Goal: Task Accomplishment & Management: Manage account settings

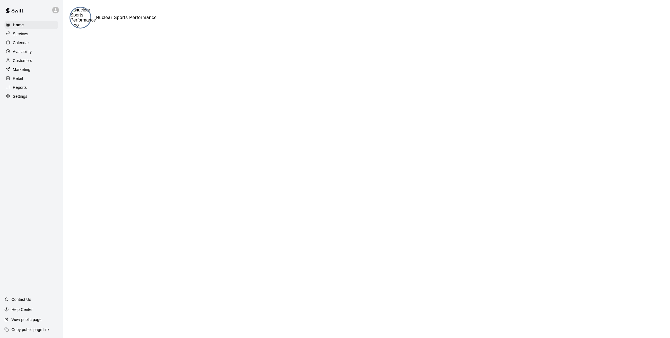
click at [29, 46] on div "Calendar" at bounding box center [31, 43] width 54 height 8
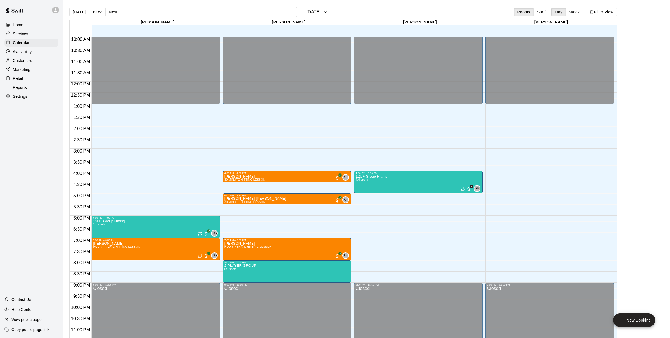
scroll to position [224, 0]
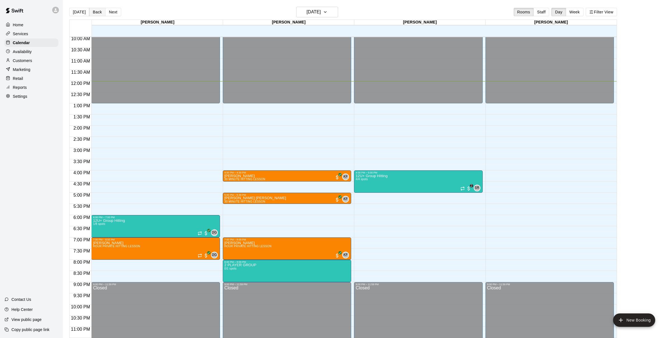
click at [93, 9] on button "Back" at bounding box center [97, 12] width 16 height 8
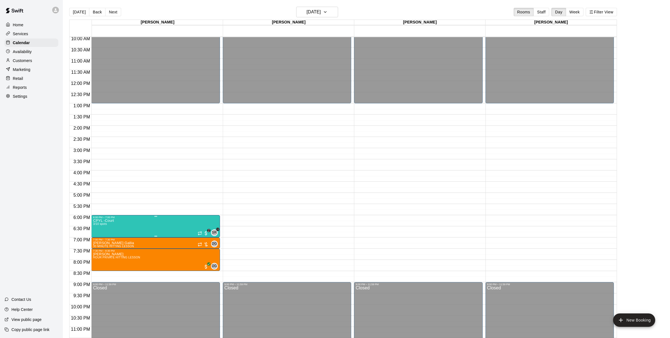
click at [97, 234] on img "edit" at bounding box center [99, 237] width 6 height 6
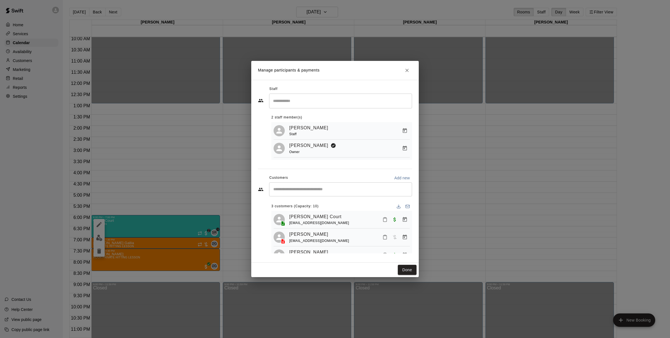
scroll to position [14, 0]
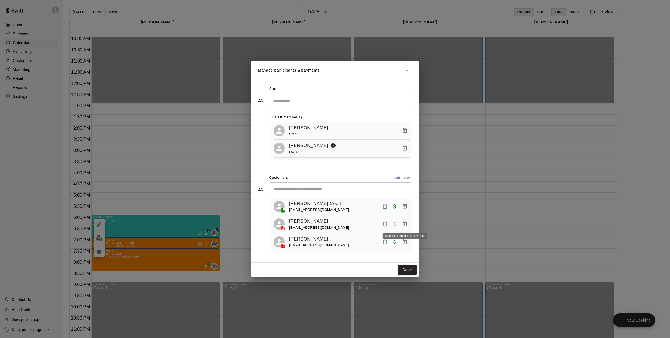
click at [405, 223] on icon "Manage bookings & payment" at bounding box center [405, 223] width 4 height 5
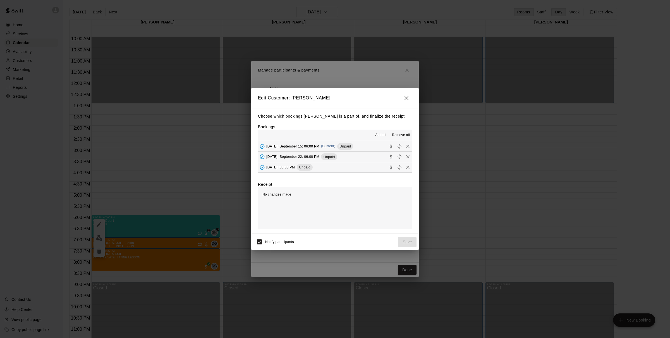
click at [383, 134] on span "Add all" at bounding box center [380, 135] width 11 height 6
click at [392, 146] on icon "Collect payment" at bounding box center [391, 146] width 6 height 6
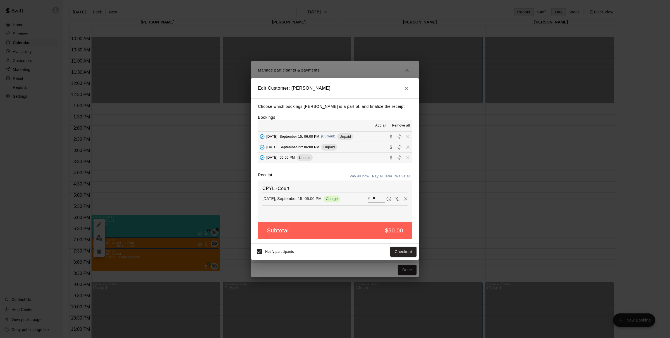
click at [391, 151] on button "Monday, September 22: 06:00 PM Unpaid" at bounding box center [335, 147] width 154 height 10
click at [391, 154] on icon "Collect payment" at bounding box center [391, 157] width 6 height 6
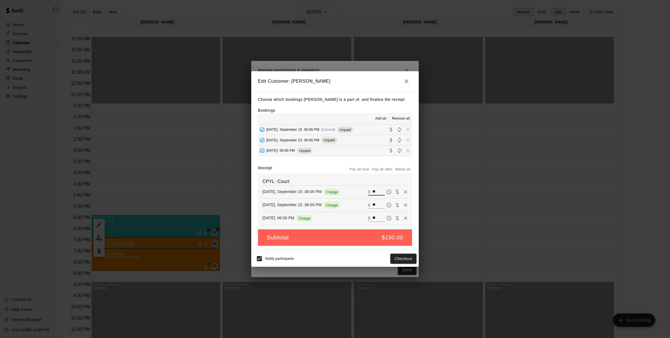
click at [375, 193] on input "**" at bounding box center [378, 191] width 12 height 7
type input "**"
click at [404, 259] on button "Checkout" at bounding box center [403, 258] width 26 height 10
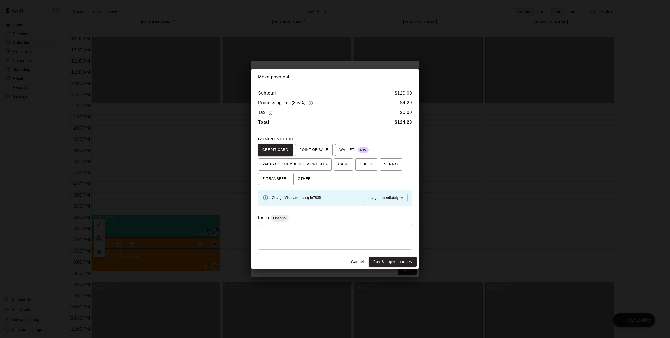
click at [372, 152] on button "WALLET New" at bounding box center [354, 150] width 38 height 12
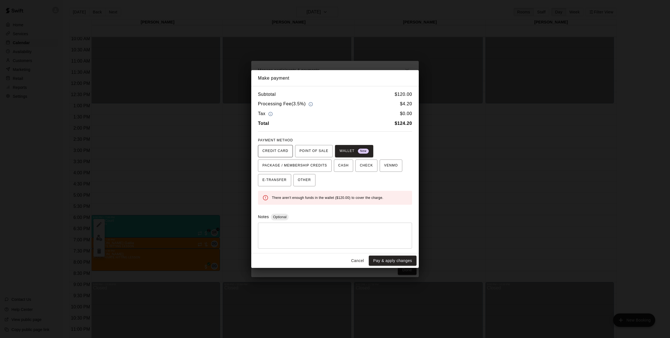
click at [271, 150] on span "CREDIT CARD" at bounding box center [275, 150] width 26 height 9
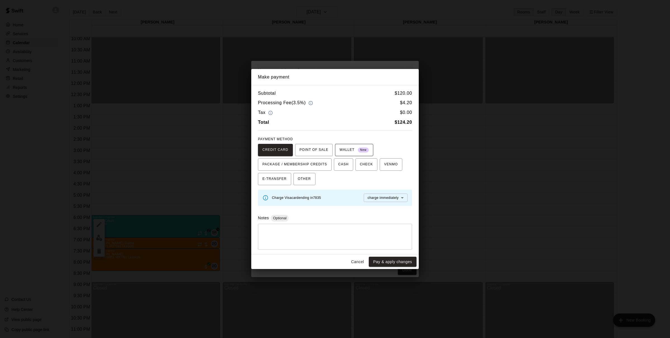
click at [350, 150] on span "WALLET New" at bounding box center [353, 149] width 29 height 9
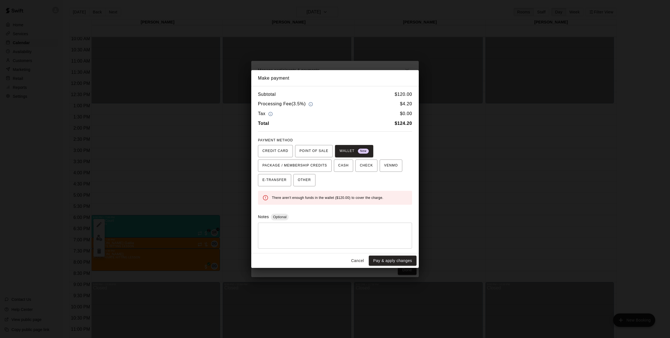
click at [359, 204] on div "There aren't enough funds in the wallet ($120.00) to cover the charge." at bounding box center [335, 198] width 154 height 14
click at [263, 149] on span "CREDIT CARD" at bounding box center [275, 150] width 26 height 9
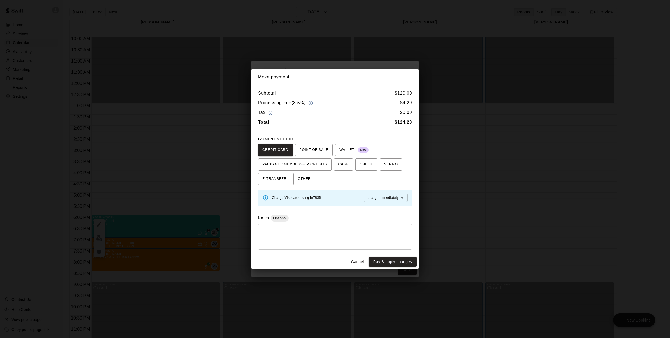
click at [355, 143] on div "PAYMENT METHOD CREDIT CARD POINT OF SALE WALLET New PACKAGE / MEMBERSHIP CREDIT…" at bounding box center [335, 160] width 154 height 50
click at [354, 153] on span "WALLET New" at bounding box center [353, 149] width 29 height 9
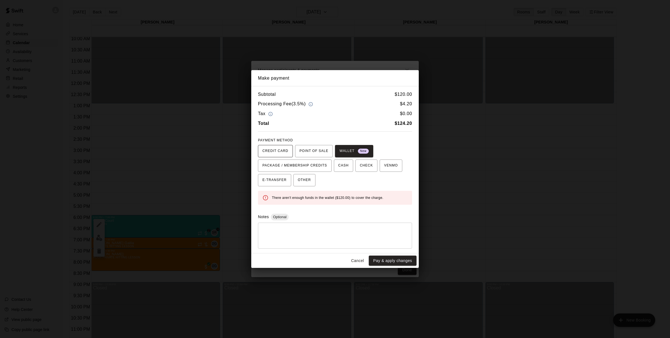
click at [265, 153] on span "CREDIT CARD" at bounding box center [275, 150] width 26 height 9
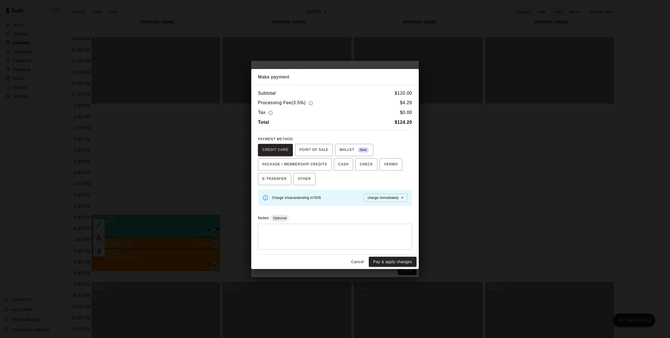
click at [361, 266] on button "Cancel" at bounding box center [358, 261] width 18 height 10
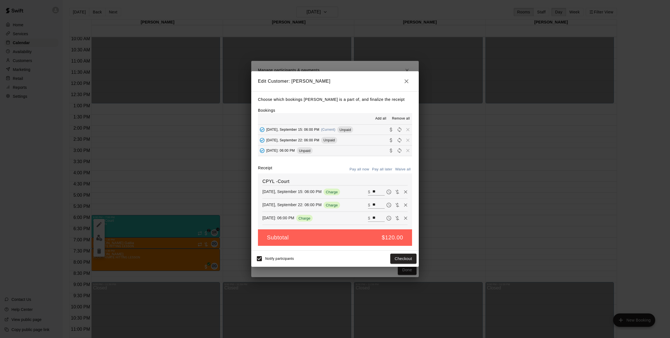
click at [409, 85] on button "button" at bounding box center [406, 81] width 11 height 11
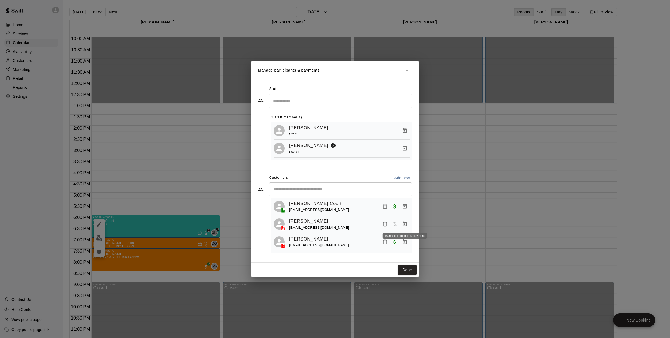
click at [403, 224] on icon "Manage bookings & payment" at bounding box center [405, 223] width 4 height 5
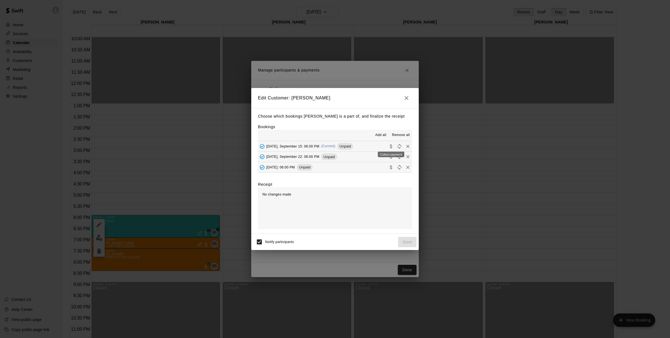
click at [389, 146] on icon "Collect payment" at bounding box center [391, 146] width 6 height 6
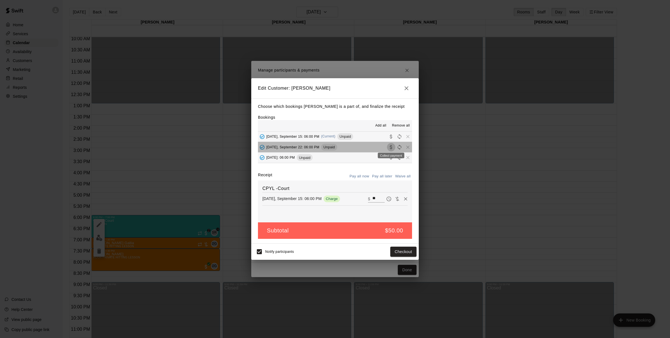
click at [392, 145] on icon "Collect payment" at bounding box center [391, 147] width 6 height 6
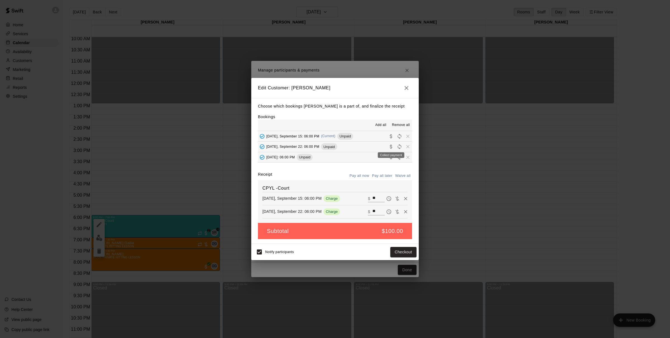
click at [391, 154] on body "Home Services Calendar Availability Customers Marketing Retail Reports Settings…" at bounding box center [335, 173] width 670 height 347
click at [392, 158] on icon "Collect payment" at bounding box center [391, 157] width 6 height 6
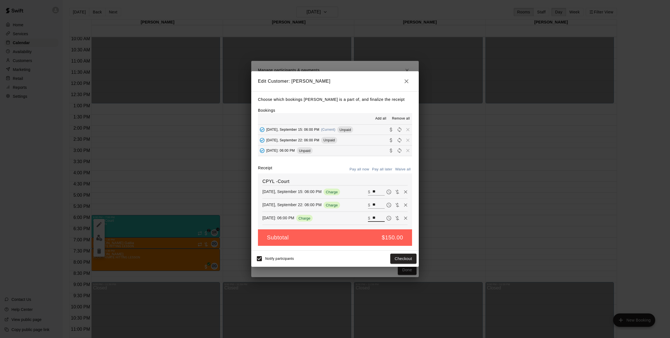
click at [377, 215] on input "**" at bounding box center [378, 217] width 12 height 7
type input "*****"
click at [406, 258] on button "Checkout" at bounding box center [403, 258] width 26 height 10
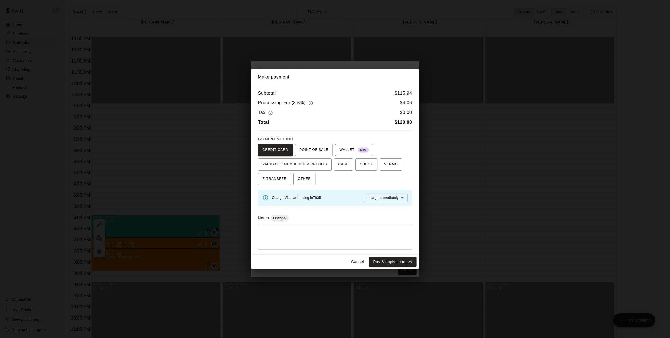
click at [363, 154] on button "WALLET New" at bounding box center [354, 150] width 38 height 12
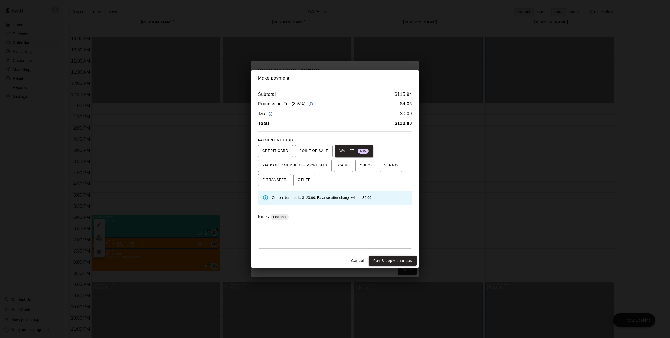
click at [397, 259] on button "Pay & apply changes" at bounding box center [393, 260] width 48 height 10
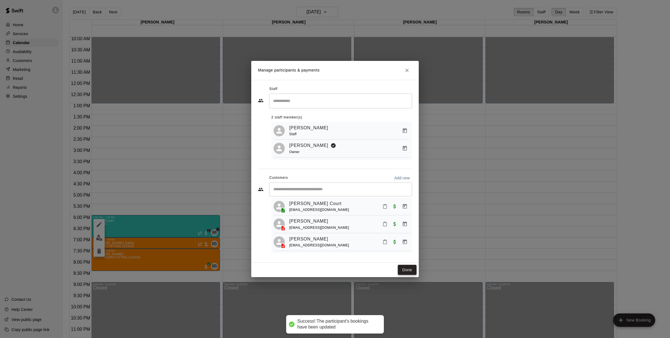
click at [412, 269] on button "Done" at bounding box center [407, 270] width 19 height 10
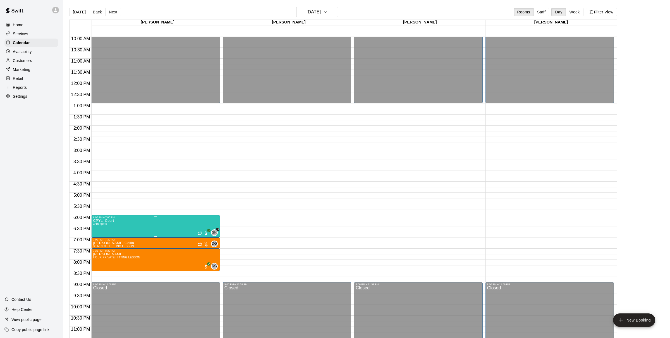
click at [98, 234] on button "edit" at bounding box center [98, 237] width 11 height 11
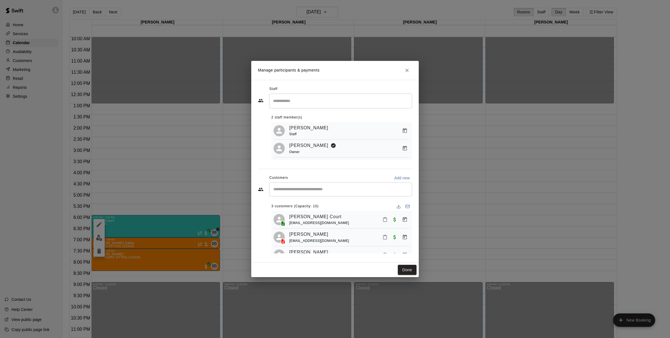
click at [312, 192] on input "Start typing to search customers..." at bounding box center [341, 189] width 138 height 6
type input "*"
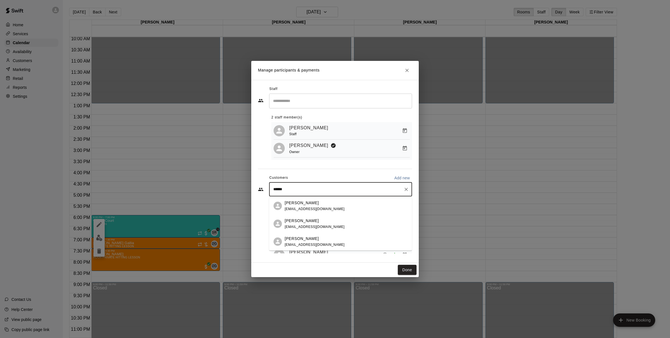
click at [324, 191] on input "******" at bounding box center [336, 189] width 129 height 6
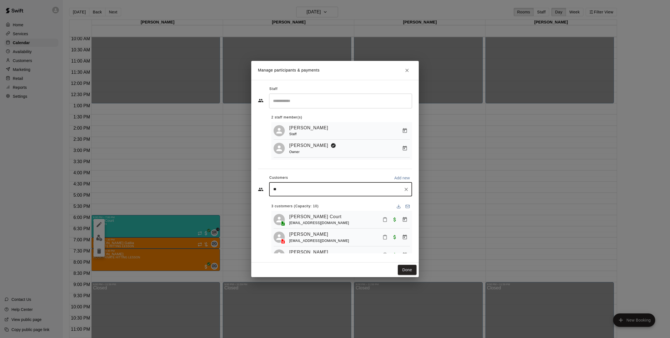
type input "*"
type input "******"
click at [325, 224] on div "Hudson Mezget mezger.john@gmail.com" at bounding box center [346, 224] width 123 height 12
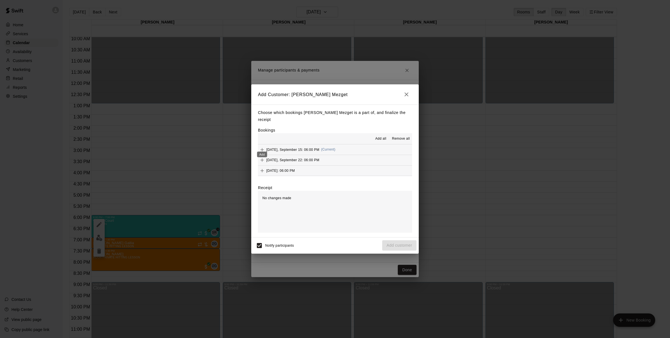
click at [264, 148] on div "Add" at bounding box center [261, 153] width 11 height 10
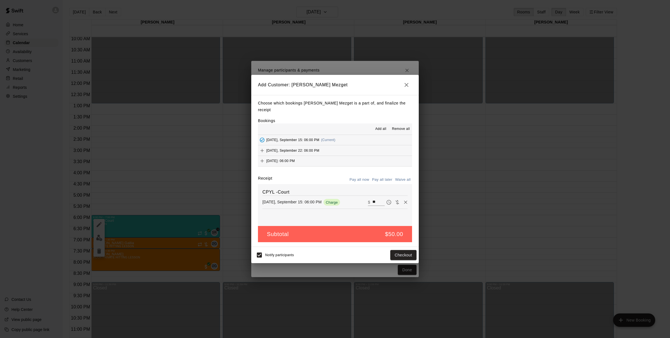
click at [384, 179] on button "Pay all later" at bounding box center [382, 179] width 23 height 9
click at [395, 250] on button "Add customer" at bounding box center [399, 255] width 34 height 10
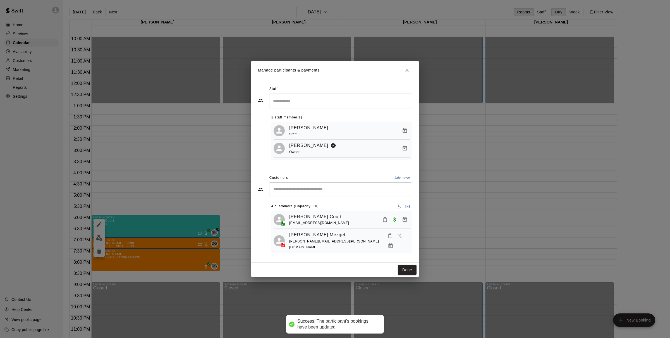
click at [308, 187] on input "Start typing to search customers..." at bounding box center [341, 189] width 138 height 6
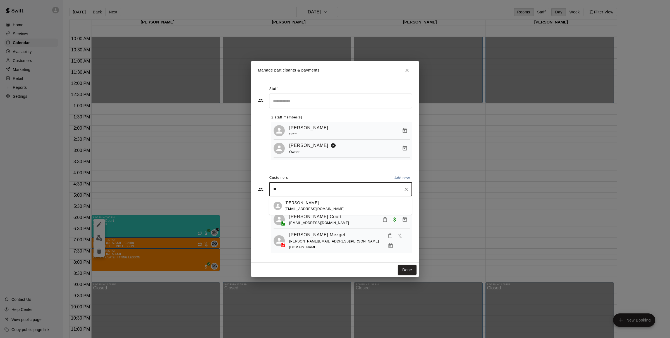
type input "*"
type input "*******"
click at [408, 69] on icon "Close" at bounding box center [406, 70] width 3 height 3
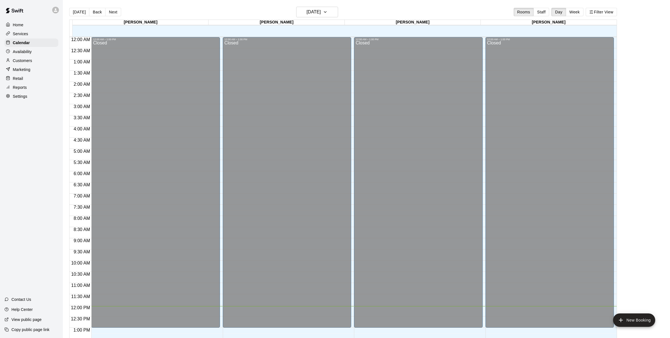
scroll to position [212, 0]
